Goal: Task Accomplishment & Management: Use online tool/utility

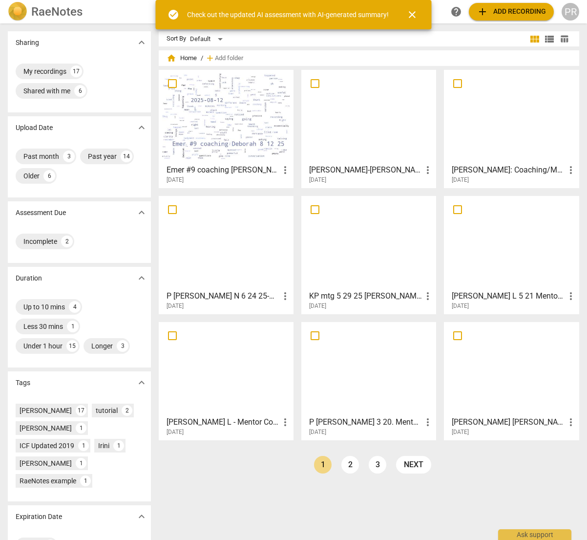
click at [346, 166] on h3 "[PERSON_NAME]-[PERSON_NAME] -Mentor Coaching Session #9" at bounding box center [365, 170] width 113 height 12
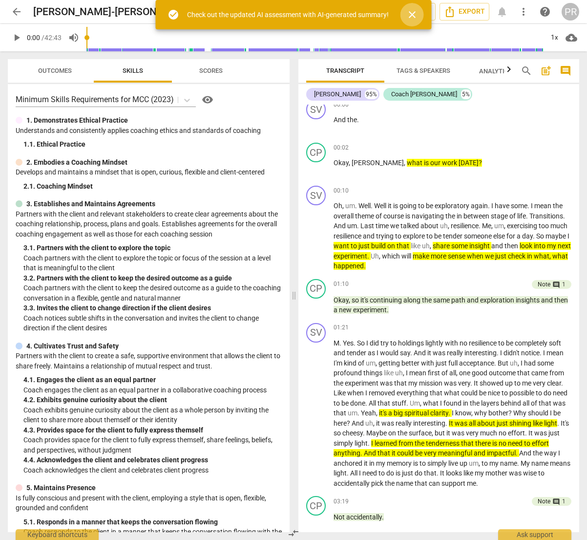
click at [412, 14] on span "close" at bounding box center [413, 15] width 12 height 12
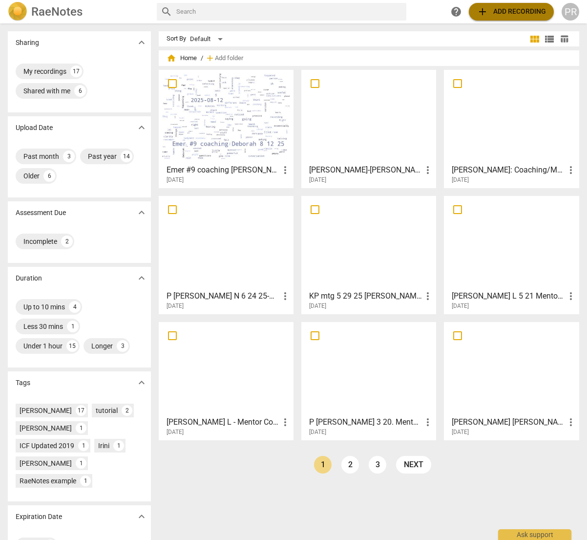
click at [508, 11] on span "add Add recording" at bounding box center [511, 12] width 69 height 12
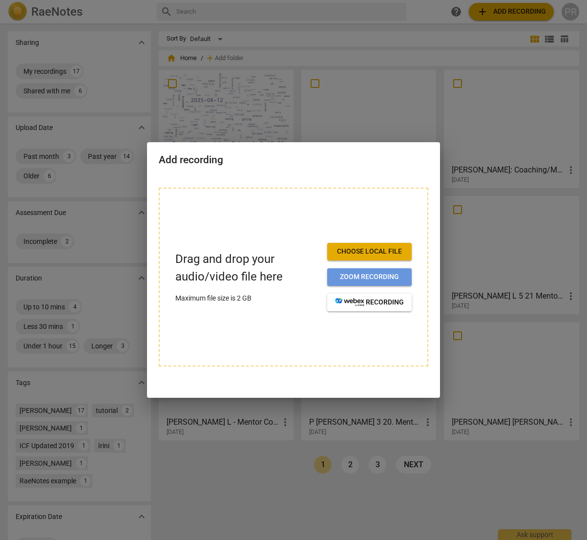
click at [366, 276] on span "Zoom recording" at bounding box center [369, 277] width 69 height 10
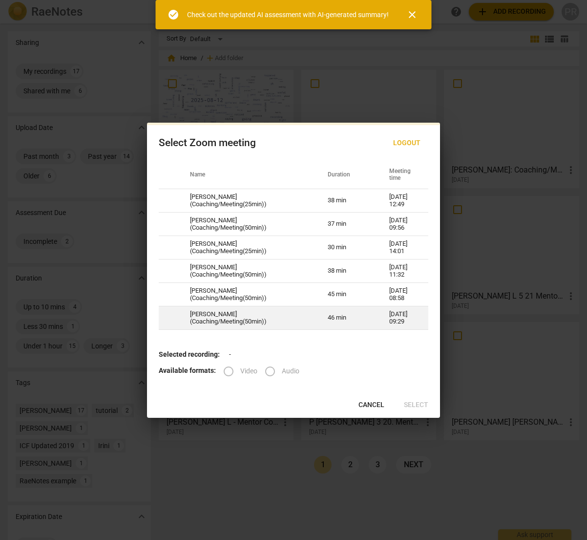
click at [235, 317] on td "Svetlana Dimovski (Coaching/Meeting(50min))" at bounding box center [247, 317] width 138 height 23
radio input "true"
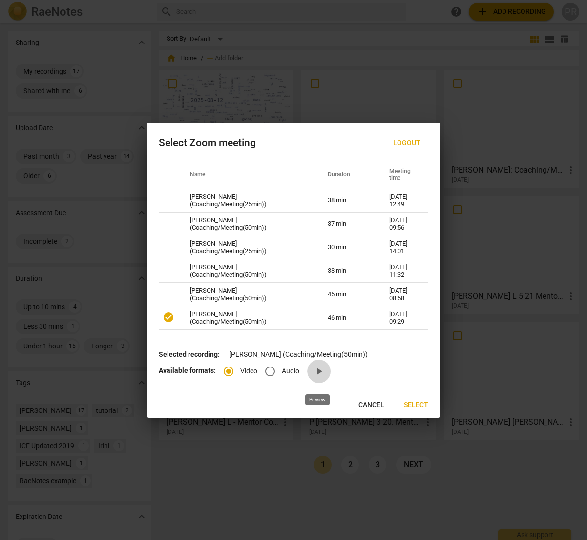
click at [317, 375] on span "play_arrow" at bounding box center [319, 371] width 12 height 12
click at [415, 407] on span "Select" at bounding box center [416, 405] width 24 height 10
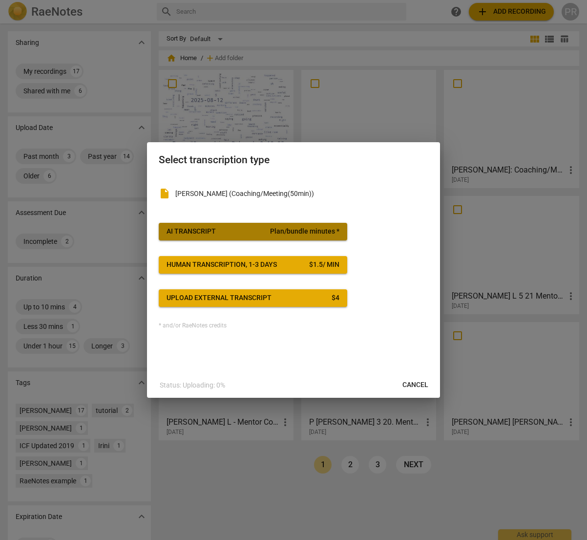
click at [233, 227] on span "AI Transcript Plan/bundle minutes *" at bounding box center [253, 232] width 173 height 10
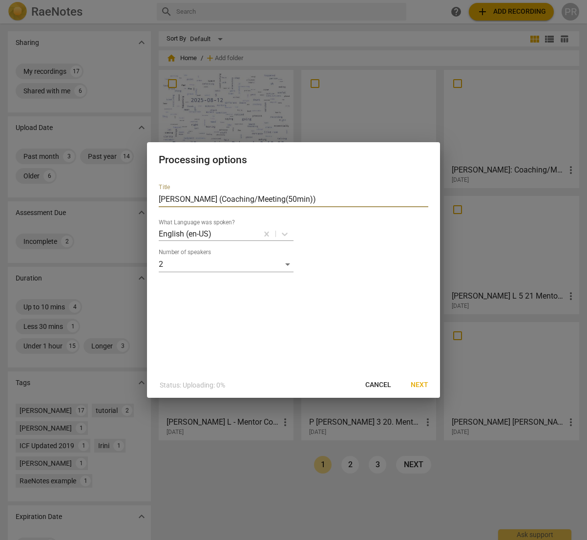
click at [225, 197] on input "Svetlana Dimovski (Coaching/Meeting(50min))" at bounding box center [294, 200] width 270 height 16
type input "Svetlana Dimovski 8.8.25 (Coaching/Meeting(50min))"
click at [417, 383] on span "Next" at bounding box center [420, 385] width 18 height 10
